Goal: Task Accomplishment & Management: Use online tool/utility

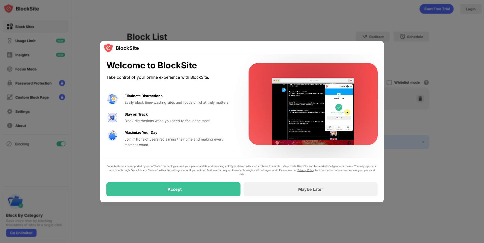
click at [349, 29] on div at bounding box center [242, 121] width 484 height 243
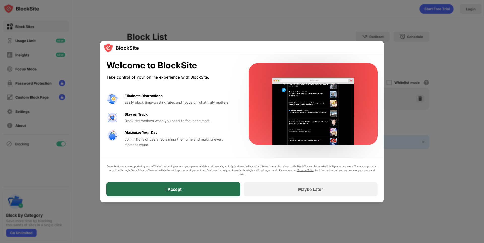
click at [185, 191] on div "I Accept" at bounding box center [173, 189] width 134 height 14
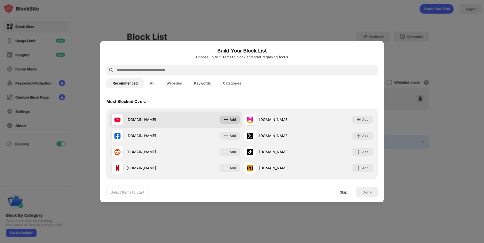
click at [227, 118] on img at bounding box center [226, 119] width 5 height 5
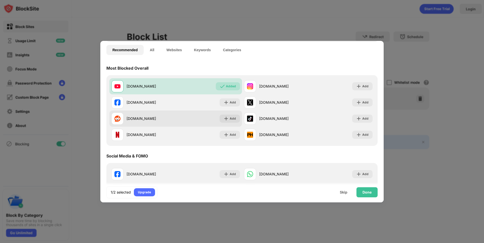
scroll to position [50, 0]
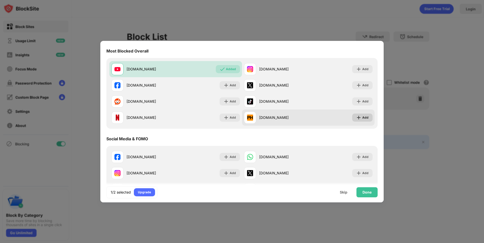
drag, startPoint x: 361, startPoint y: 118, endPoint x: 332, endPoint y: 122, distance: 29.1
click at [363, 118] on div "Add" at bounding box center [366, 117] width 6 height 5
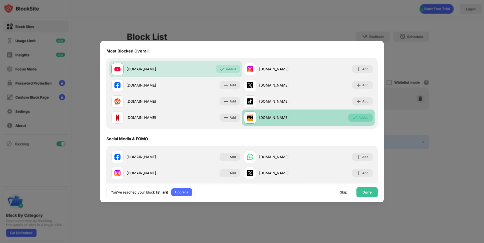
click at [363, 118] on div "Added" at bounding box center [364, 117] width 10 height 5
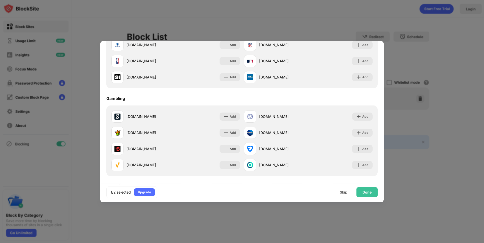
scroll to position [529, 0]
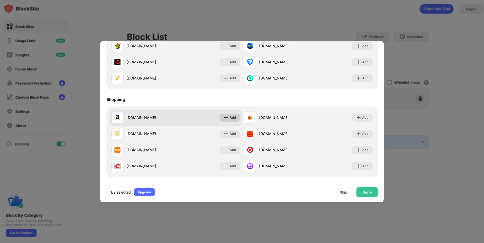
click at [230, 119] on div "Add" at bounding box center [233, 117] width 6 height 5
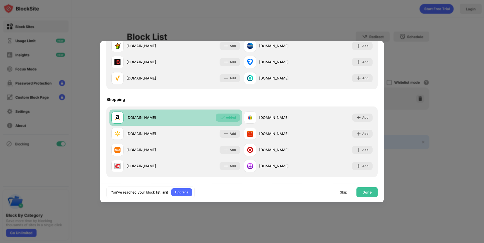
click at [230, 116] on div "Added" at bounding box center [231, 117] width 10 height 5
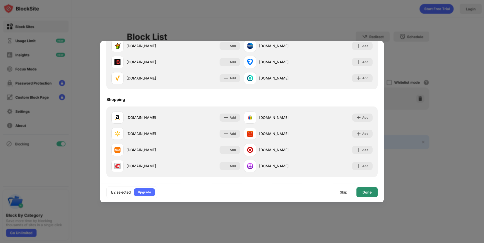
click at [362, 191] on div "Done" at bounding box center [367, 192] width 21 height 10
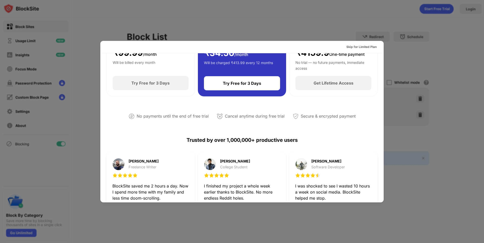
scroll to position [0, 0]
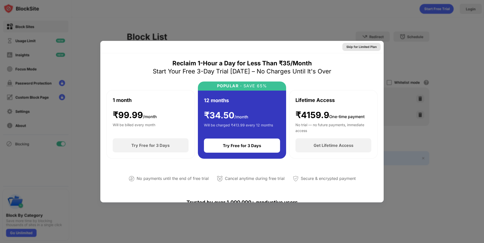
click at [358, 49] on div "Skip for Limited Plan" at bounding box center [362, 46] width 30 height 5
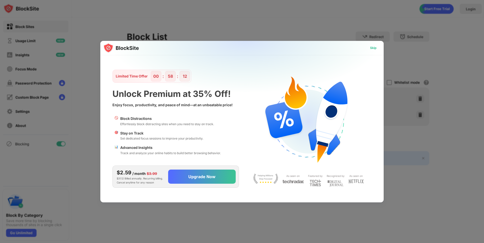
click at [375, 48] on div "Skip" at bounding box center [373, 47] width 7 height 5
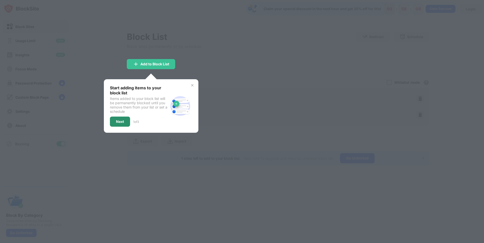
click at [116, 118] on div "Next" at bounding box center [120, 122] width 20 height 10
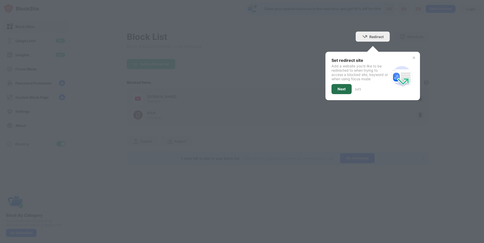
click at [336, 94] on div "Next" at bounding box center [342, 89] width 20 height 10
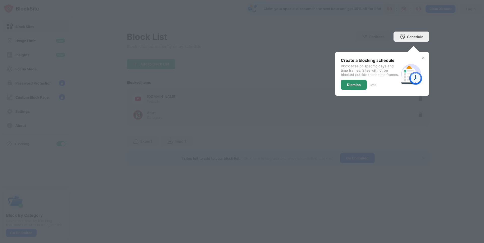
click at [358, 87] on div "Dismiss" at bounding box center [354, 85] width 14 height 4
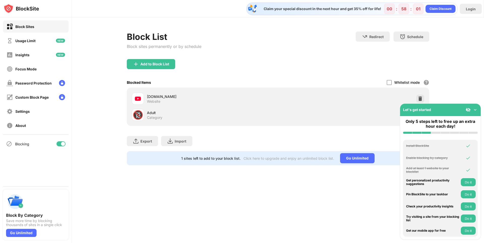
click at [210, 179] on div "Block List Block sites permanently or by schedule Redirect Choose a site to be …" at bounding box center [278, 98] width 413 height 162
click at [475, 109] on img at bounding box center [475, 109] width 5 height 5
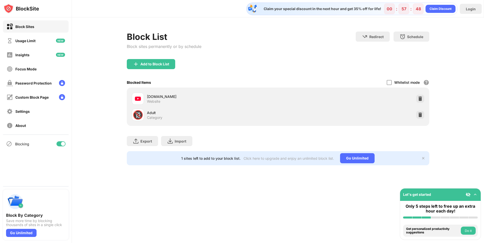
click at [423, 157] on img at bounding box center [424, 158] width 4 height 4
